Goal: Information Seeking & Learning: Learn about a topic

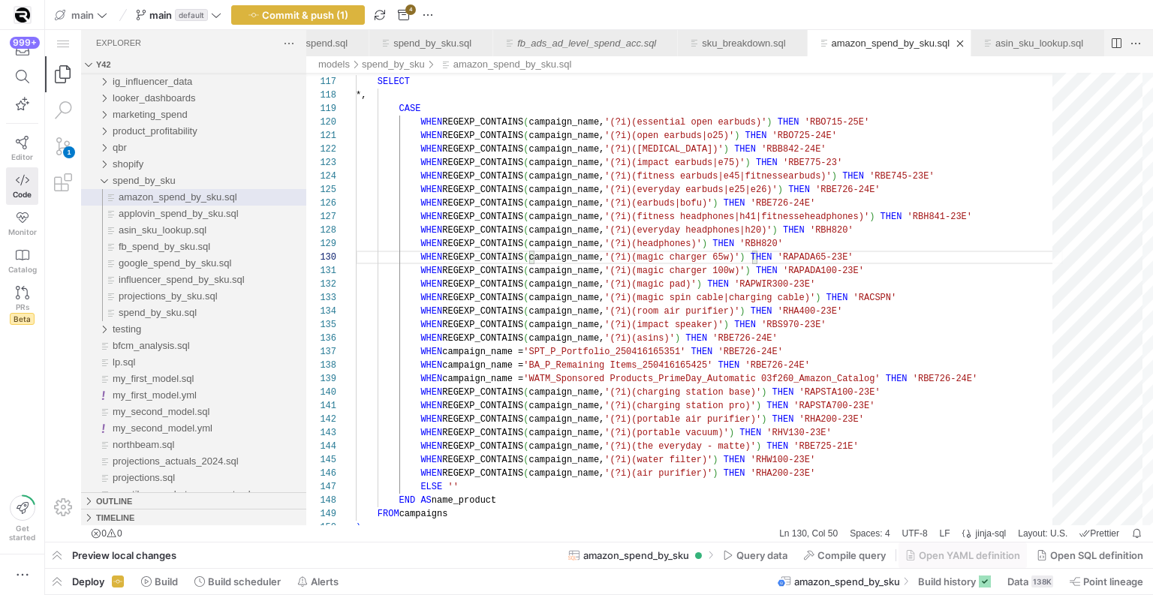
scroll to position [68, 266]
